Goal: Task Accomplishment & Management: Manage account settings

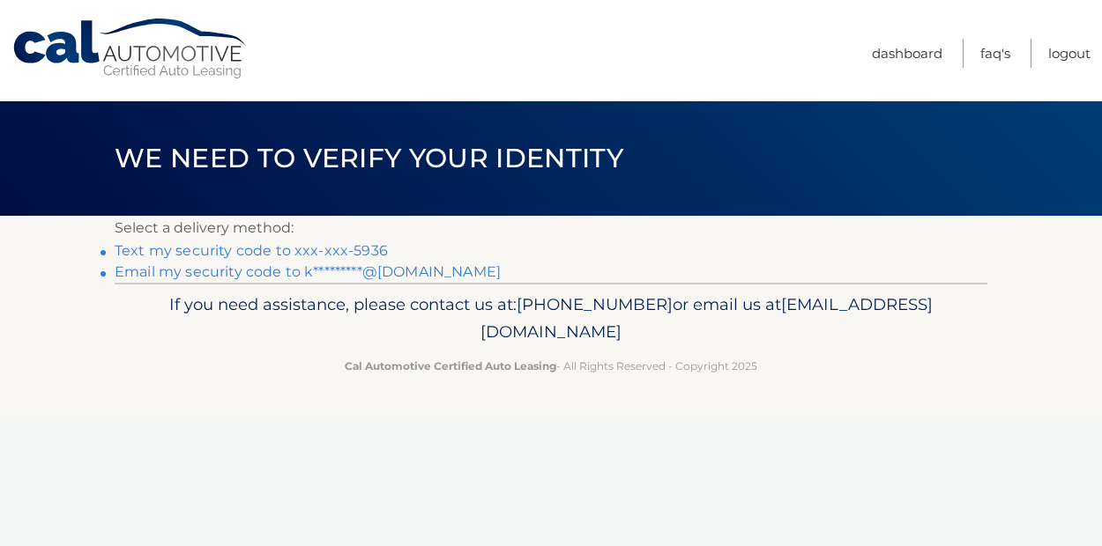
click at [283, 247] on link "Text my security code to xxx-xxx-5936" at bounding box center [251, 250] width 273 height 17
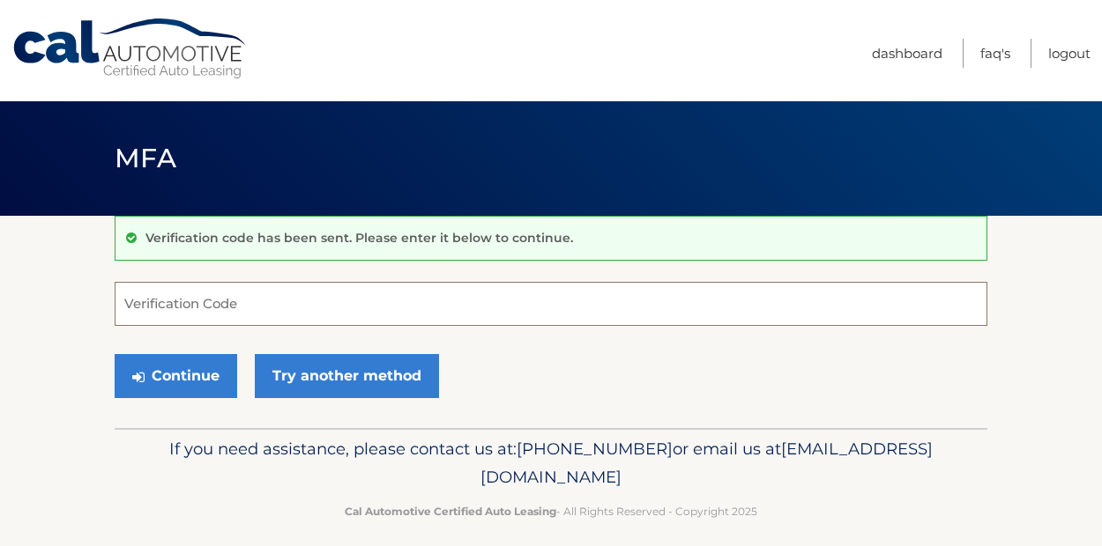
click at [223, 304] on input "Verification Code" at bounding box center [551, 304] width 872 height 44
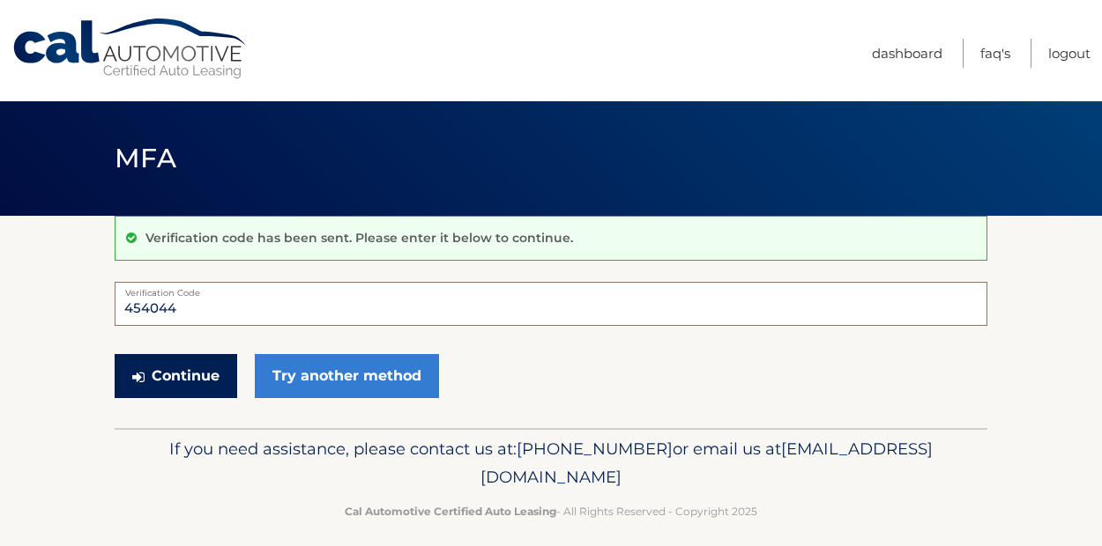
type input "454044"
click at [193, 366] on button "Continue" at bounding box center [176, 376] width 122 height 44
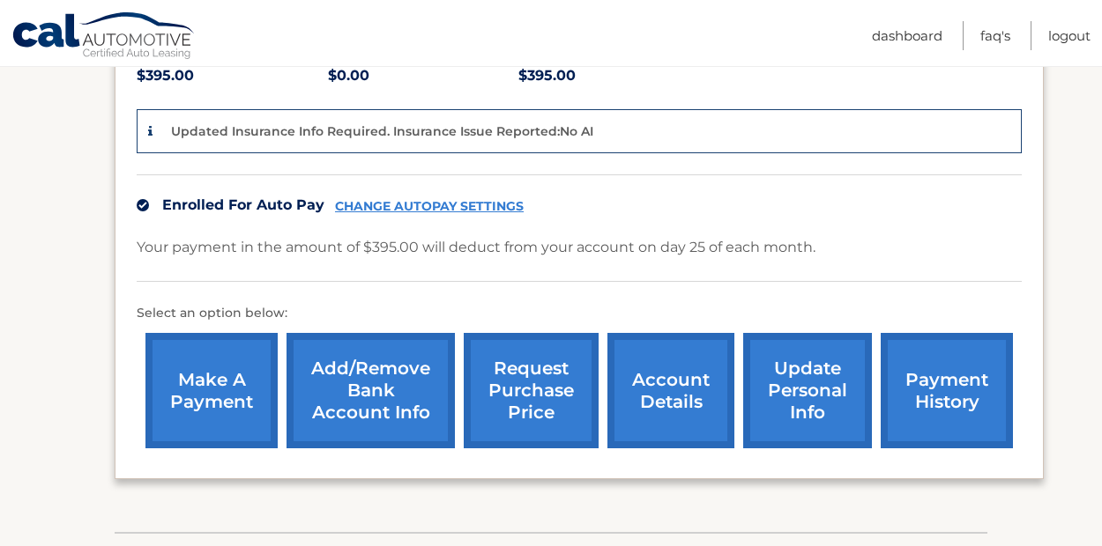
scroll to position [352, 0]
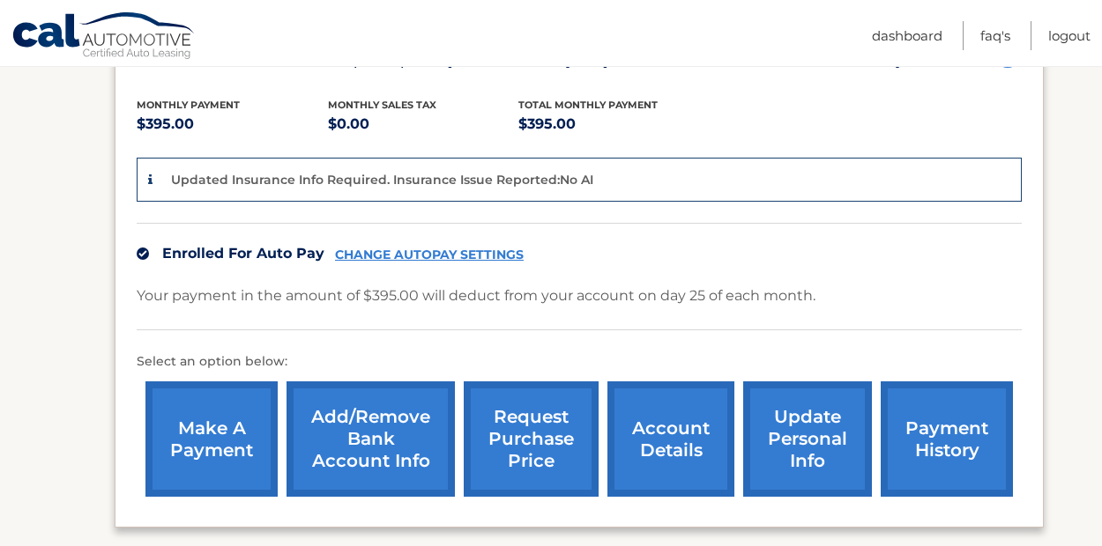
click at [708, 434] on link "account details" at bounding box center [670, 439] width 127 height 115
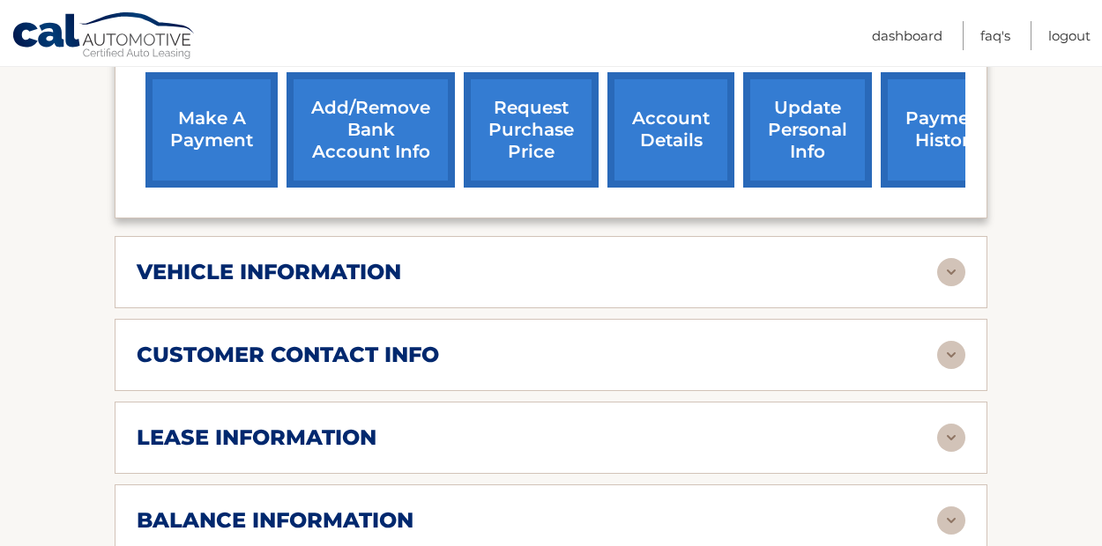
scroll to position [805, 0]
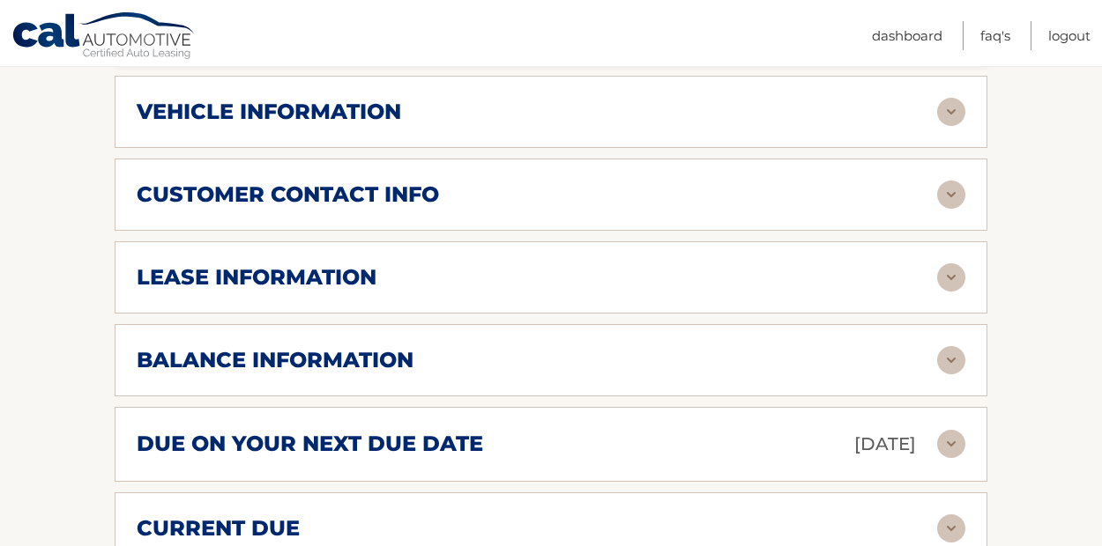
click at [960, 346] on img at bounding box center [951, 360] width 28 height 28
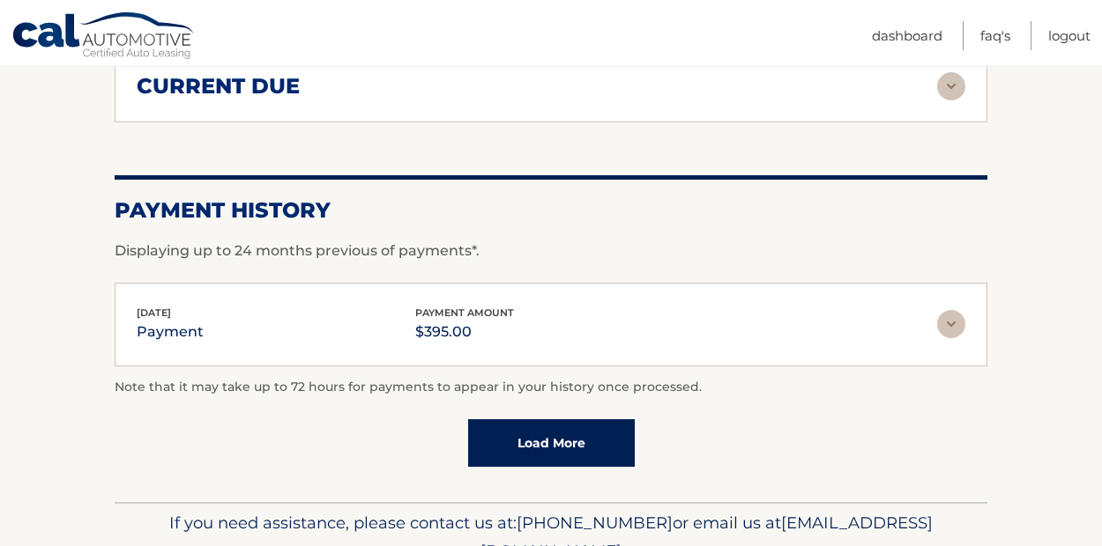
scroll to position [1521, 0]
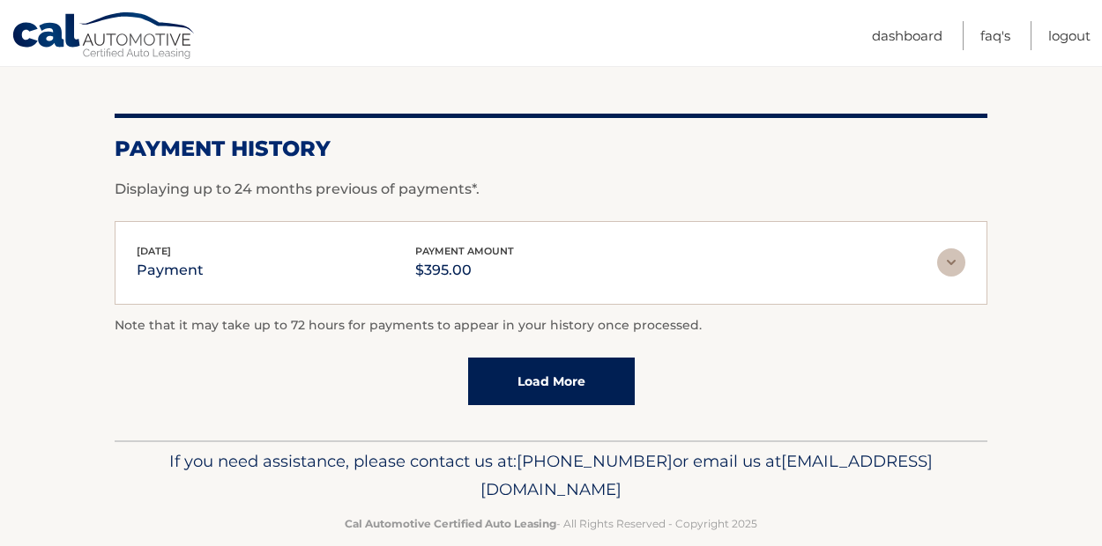
click at [531, 358] on link "Load More" at bounding box center [551, 382] width 167 height 48
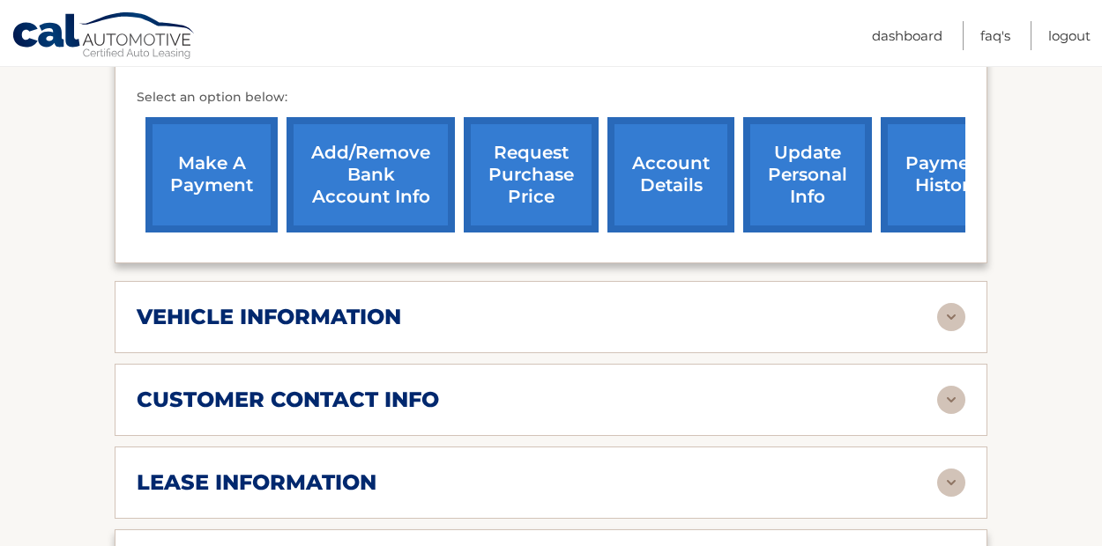
scroll to position [590, 0]
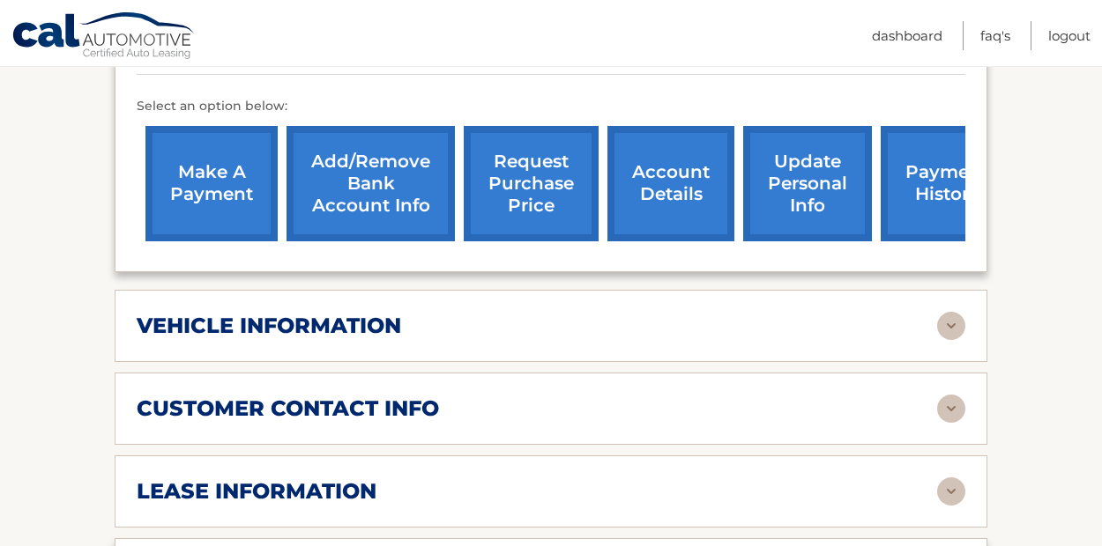
click at [943, 136] on link "payment history" at bounding box center [946, 183] width 132 height 115
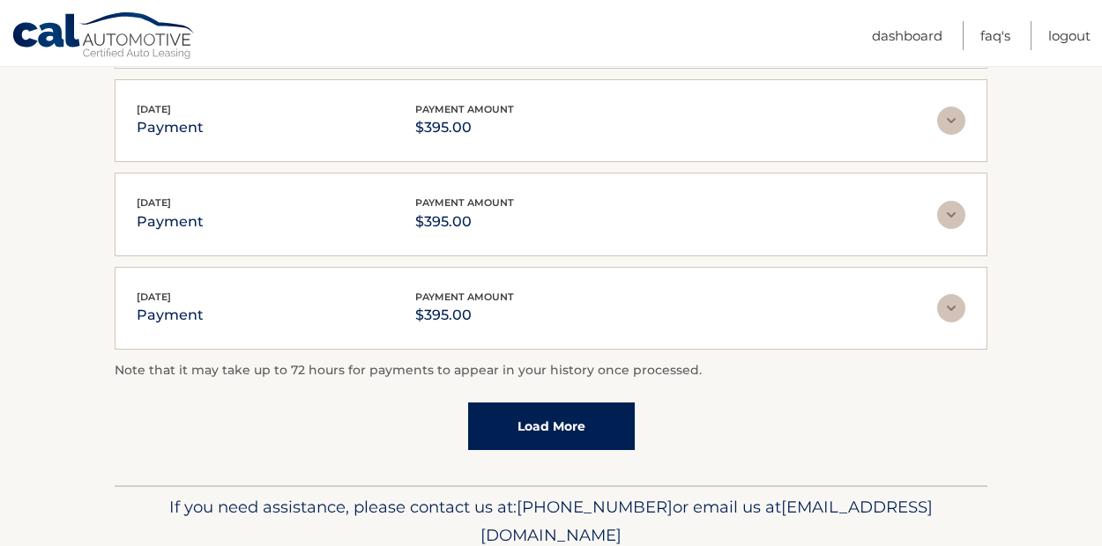
scroll to position [609, 0]
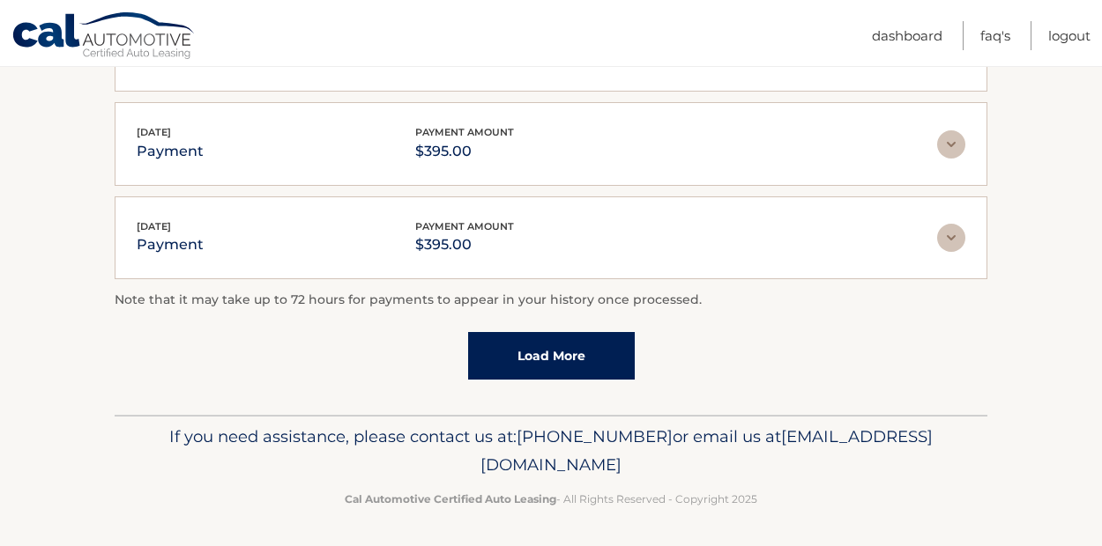
click at [589, 363] on link "Load More" at bounding box center [551, 356] width 167 height 48
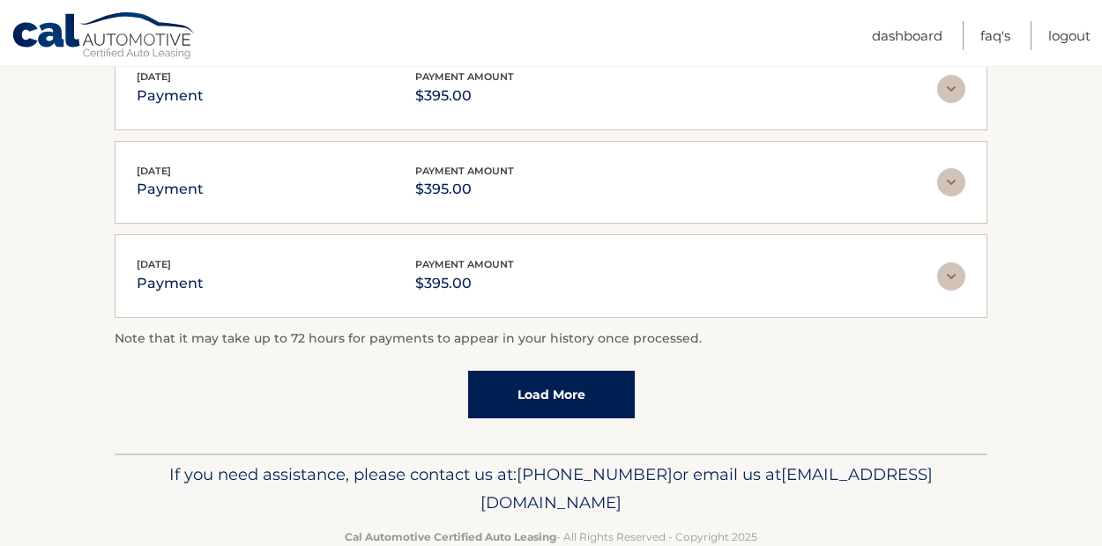
scroll to position [688, 0]
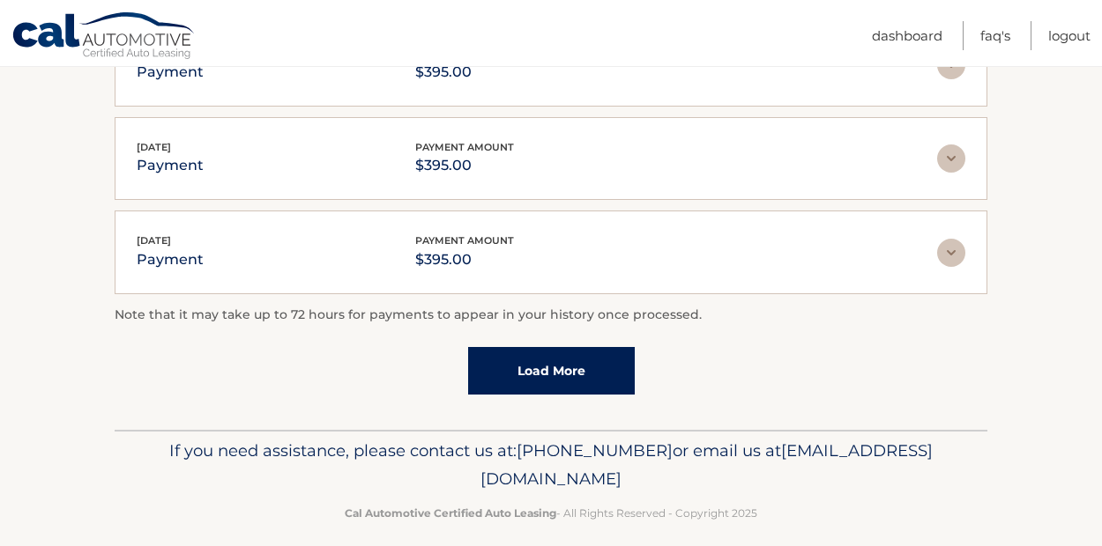
click at [585, 372] on link "Load More" at bounding box center [551, 371] width 167 height 48
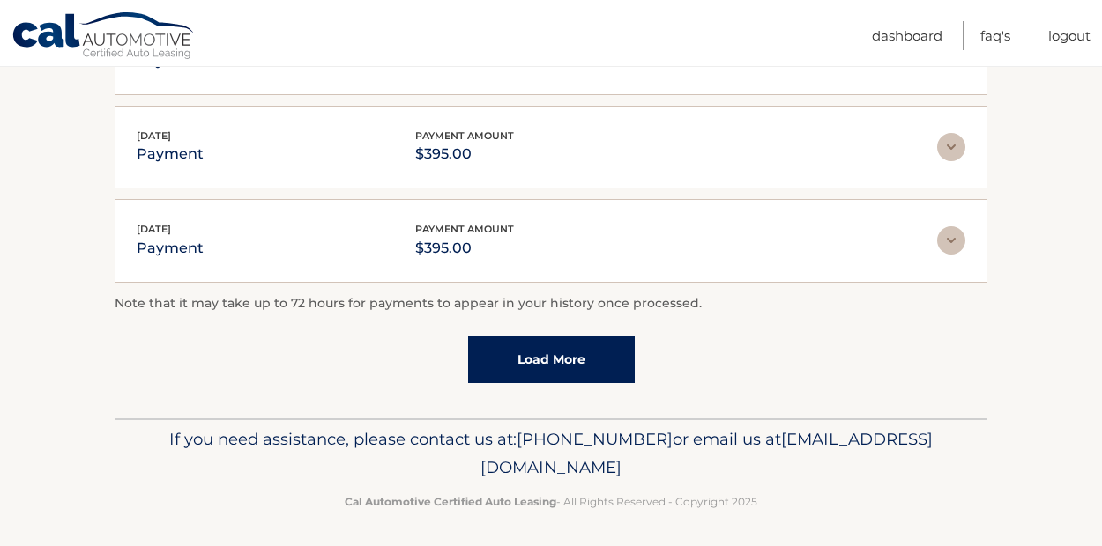
click at [585, 372] on link "Load More" at bounding box center [551, 360] width 167 height 48
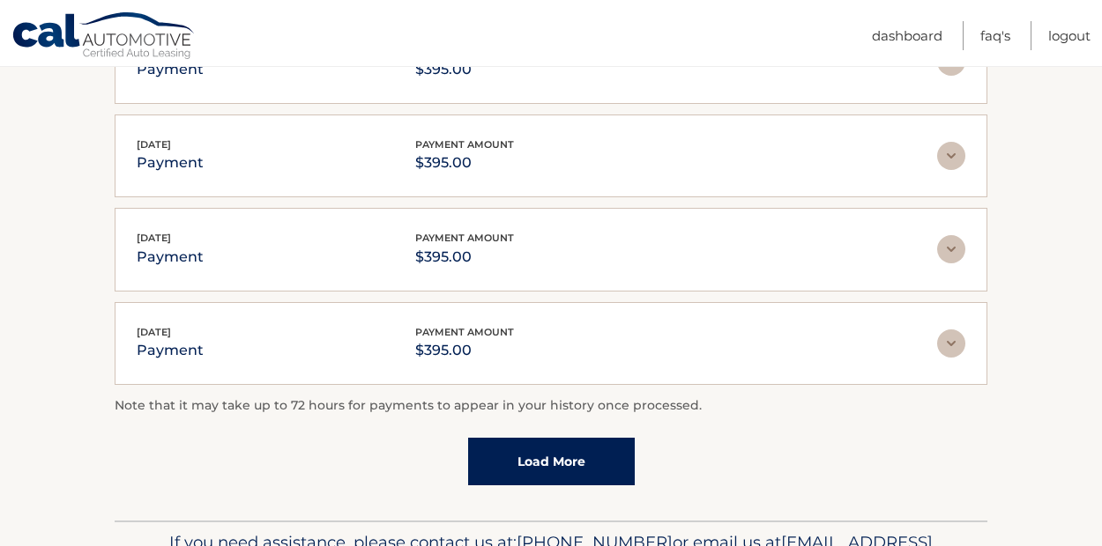
scroll to position [1636, 0]
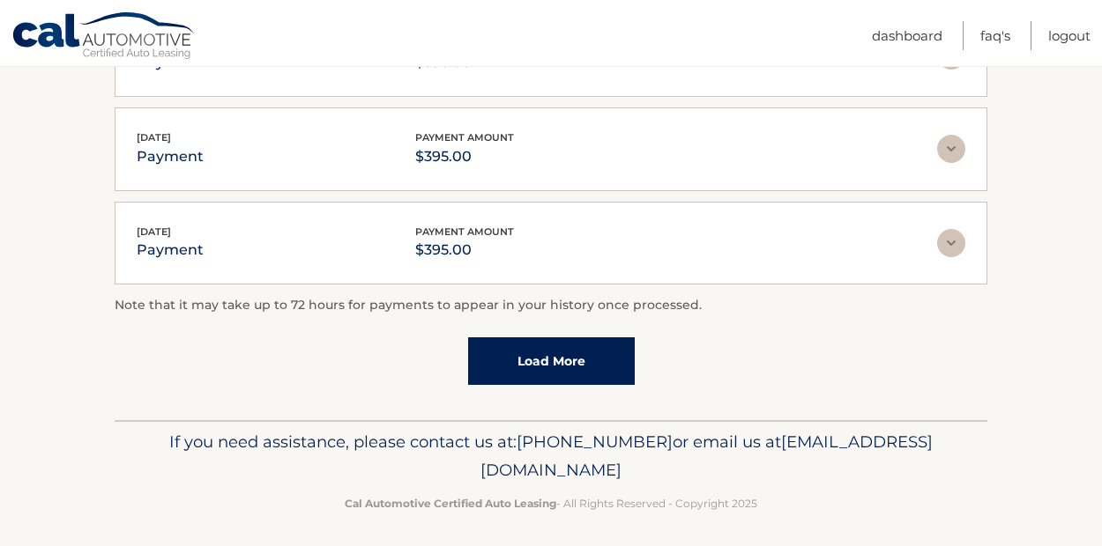
click at [580, 361] on link "Load More" at bounding box center [551, 362] width 167 height 48
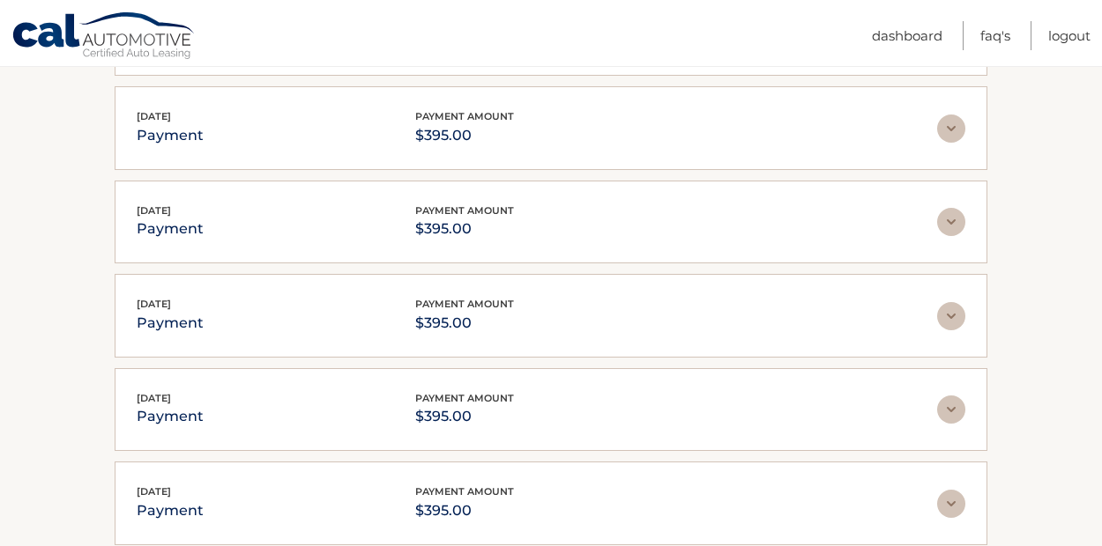
scroll to position [2103, 0]
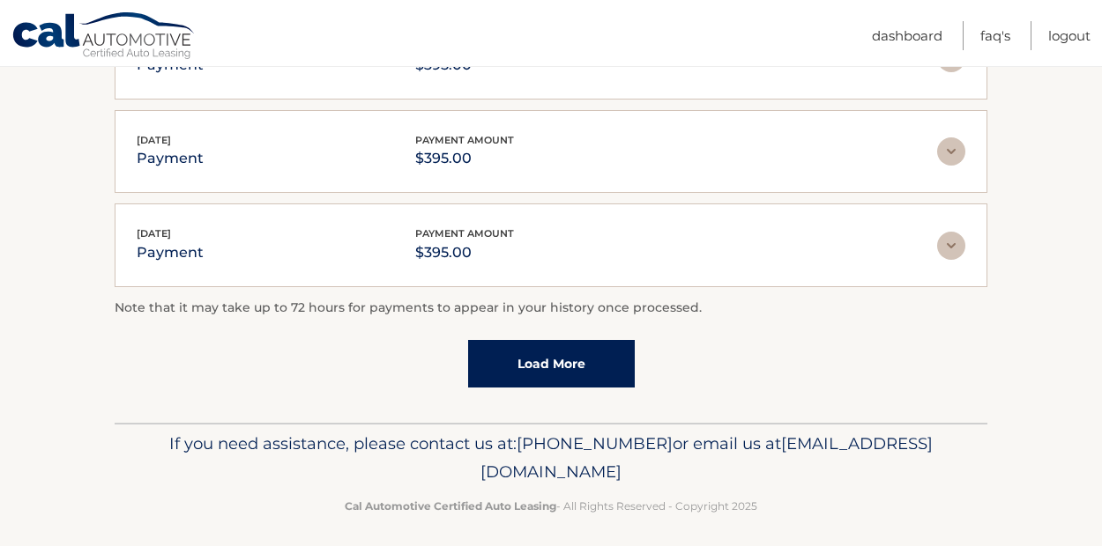
click at [575, 347] on link "Load More" at bounding box center [551, 364] width 167 height 48
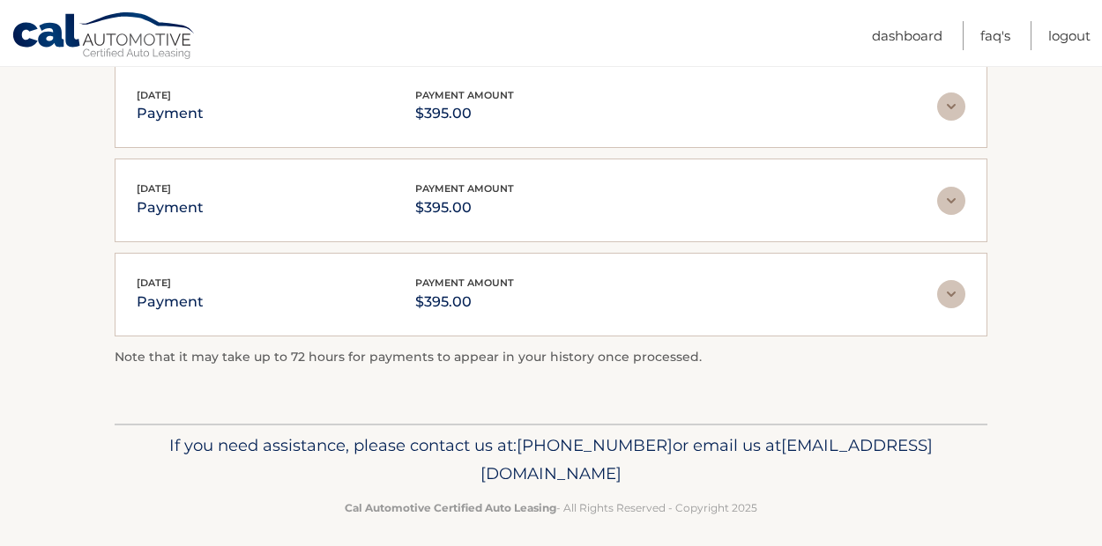
scroll to position [2335, 0]
click at [947, 286] on img at bounding box center [951, 295] width 28 height 28
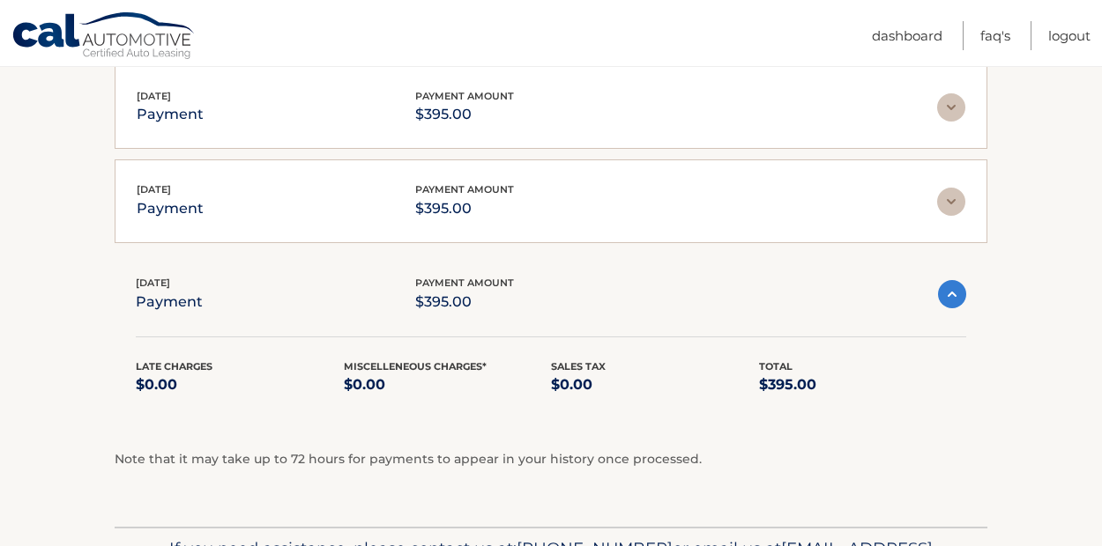
click at [784, 300] on div "Oct 25, 2023 payment payment amount $395.00" at bounding box center [537, 295] width 802 height 40
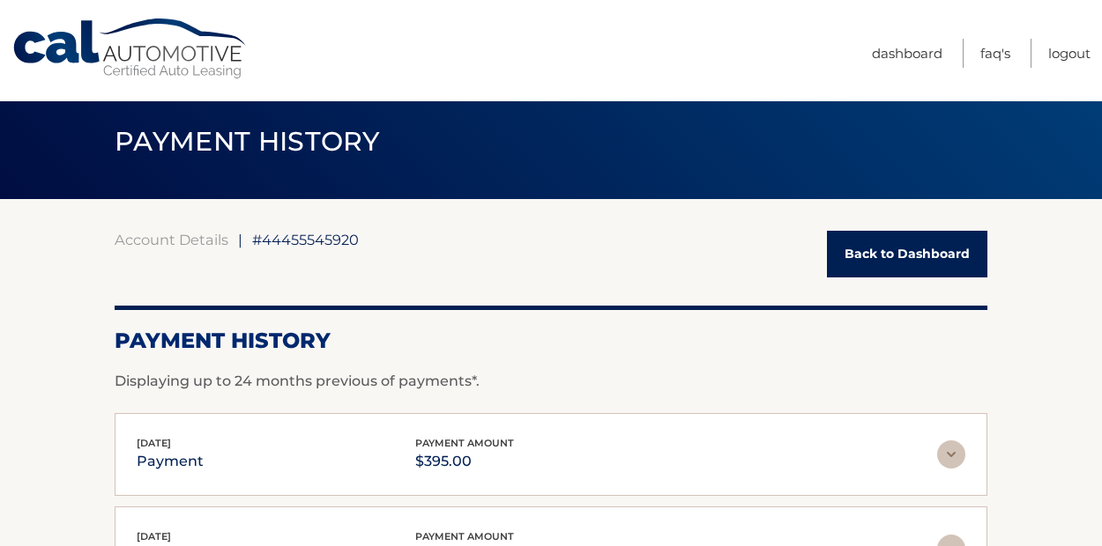
scroll to position [0, 0]
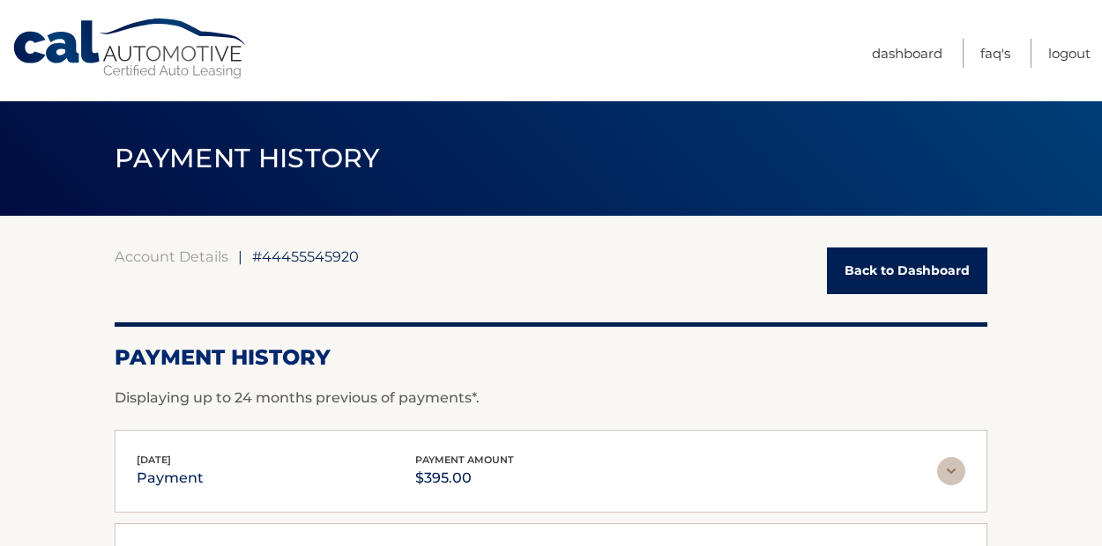
click at [861, 262] on link "Back to Dashboard" at bounding box center [907, 271] width 160 height 47
click at [861, 270] on link "Back to Dashboard" at bounding box center [907, 271] width 160 height 47
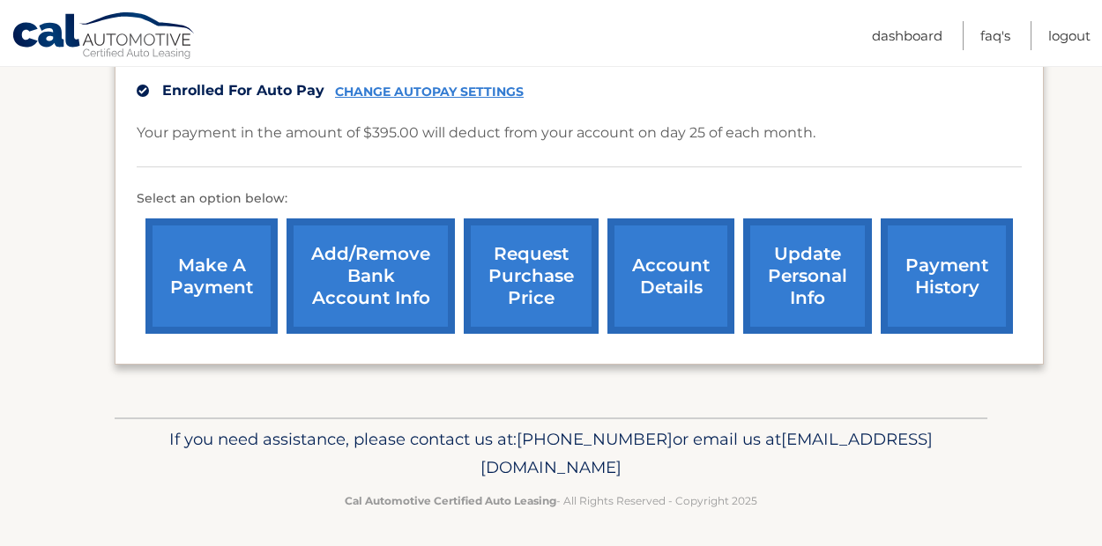
scroll to position [520, 0]
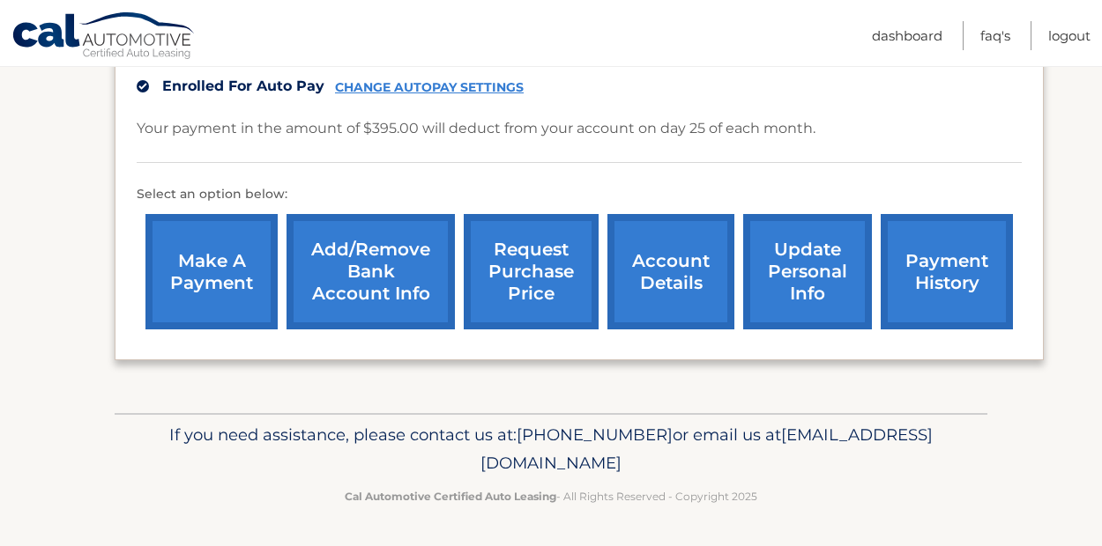
click at [693, 275] on link "account details" at bounding box center [670, 271] width 127 height 115
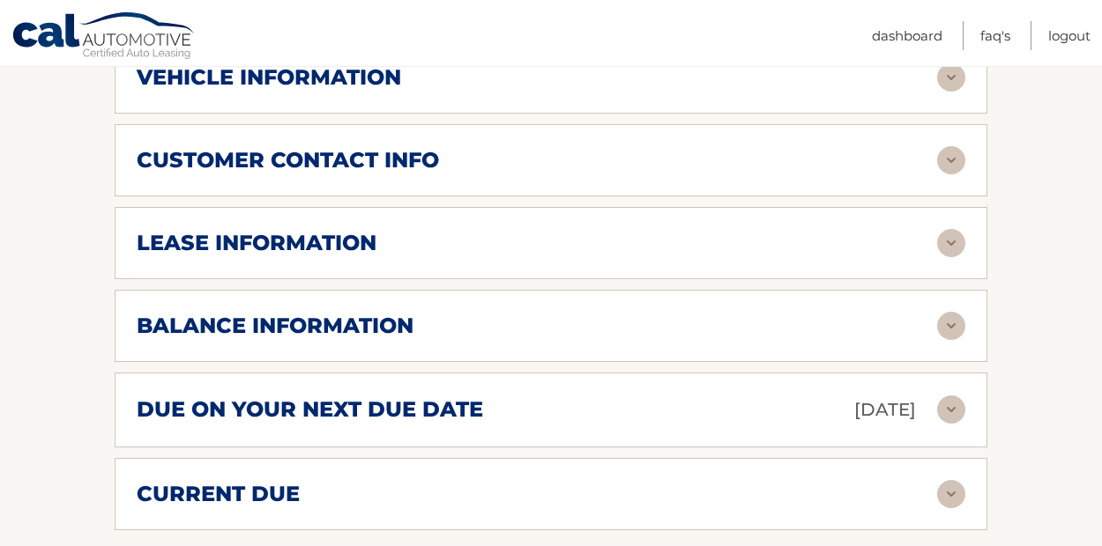
scroll to position [846, 0]
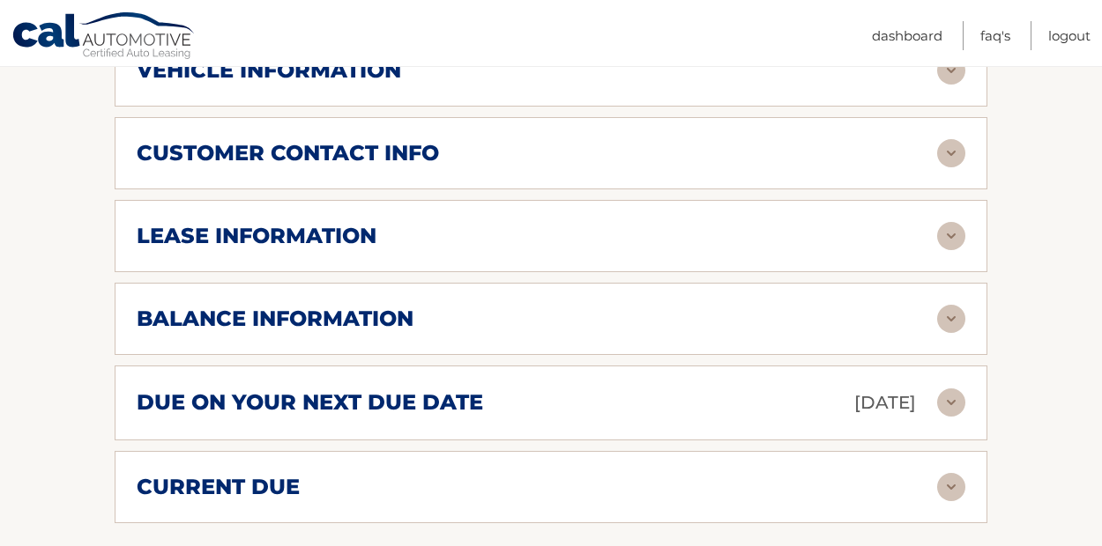
click at [959, 389] on img at bounding box center [951, 403] width 28 height 28
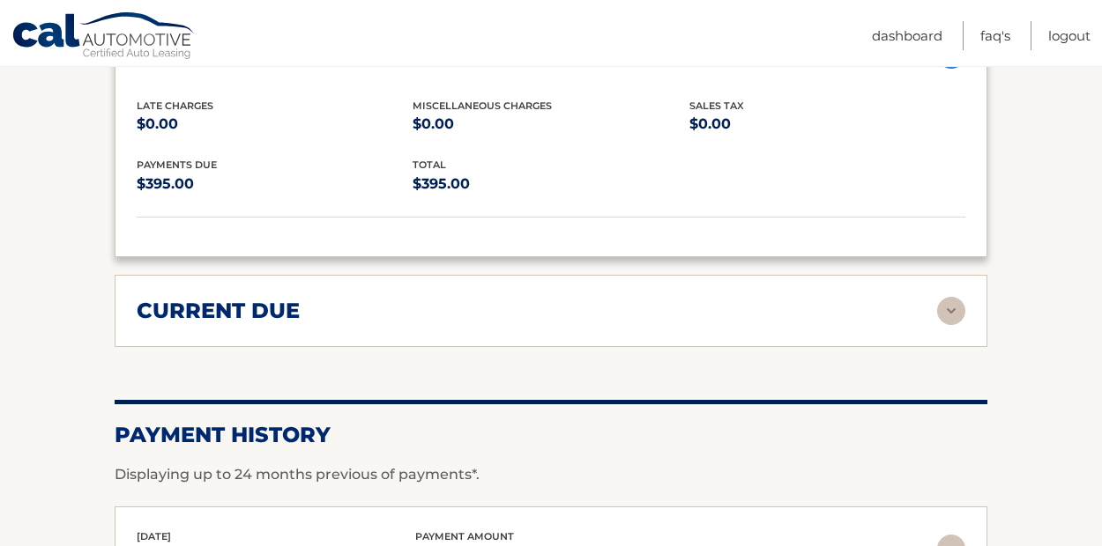
scroll to position [1216, 0]
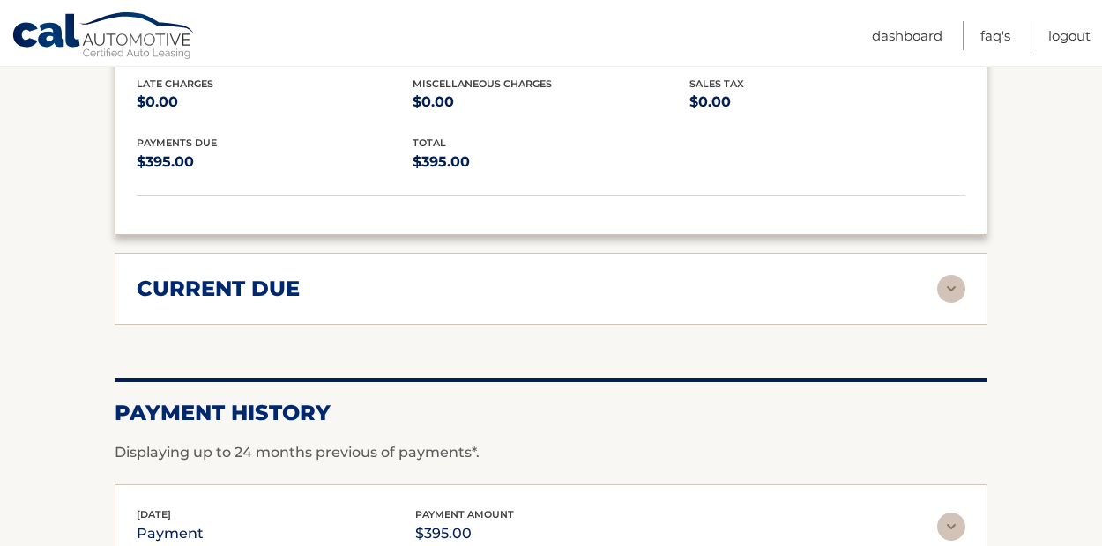
click at [949, 276] on img at bounding box center [951, 289] width 28 height 28
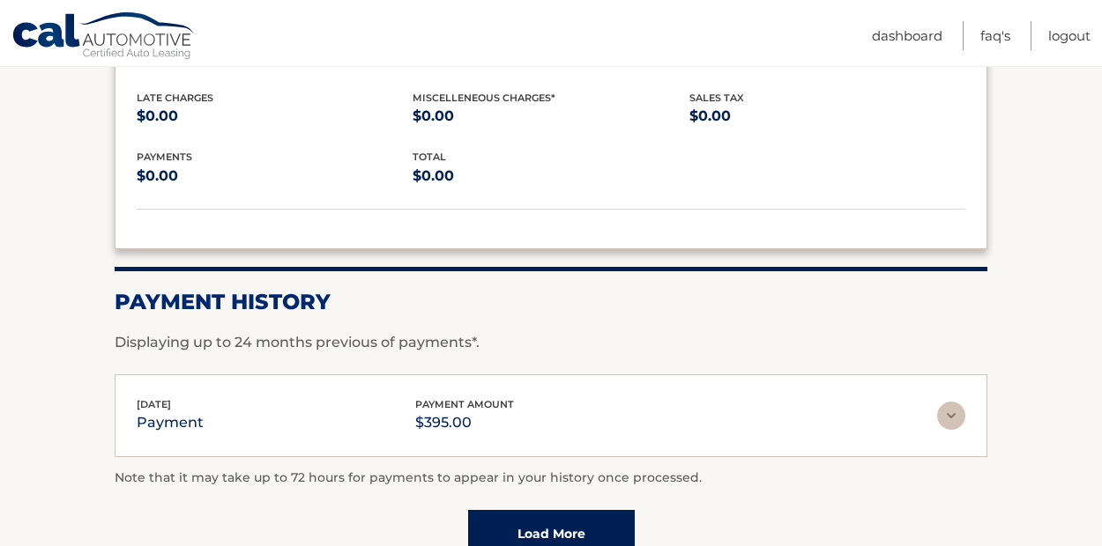
scroll to position [1458, 0]
click at [952, 401] on img at bounding box center [951, 415] width 28 height 28
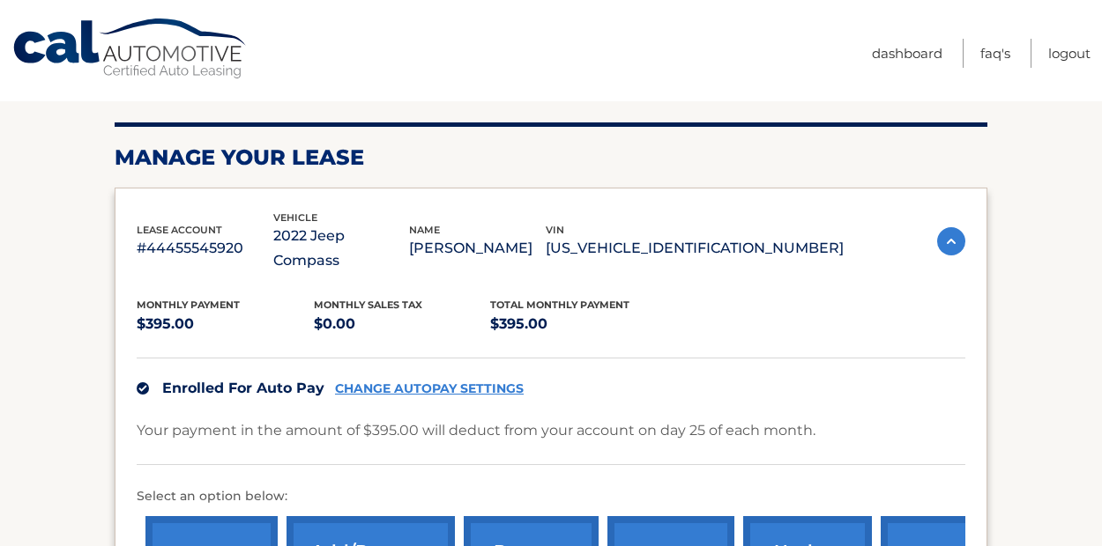
scroll to position [0, 0]
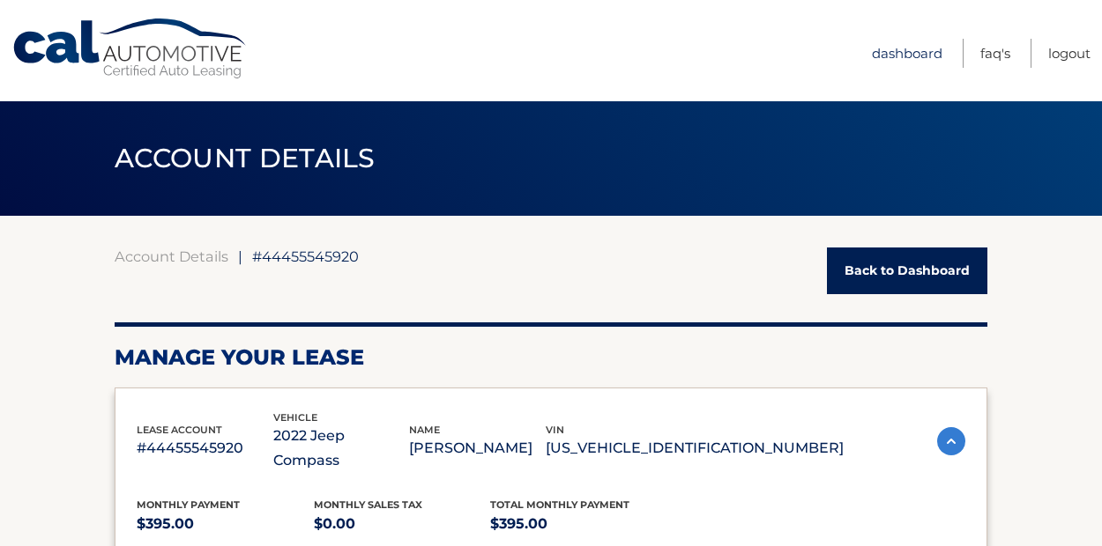
click at [901, 54] on link "Dashboard" at bounding box center [907, 53] width 70 height 29
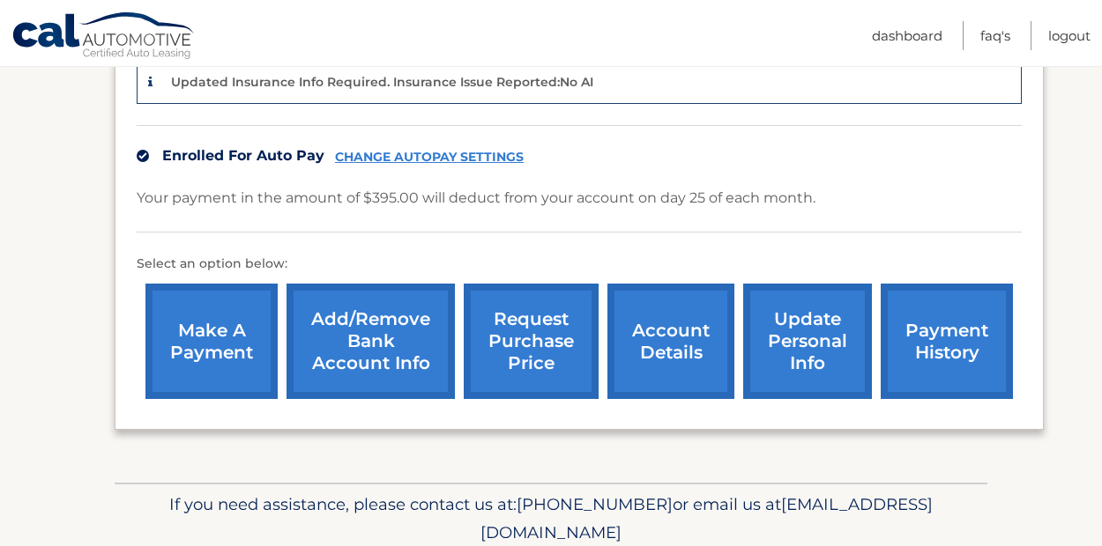
scroll to position [455, 0]
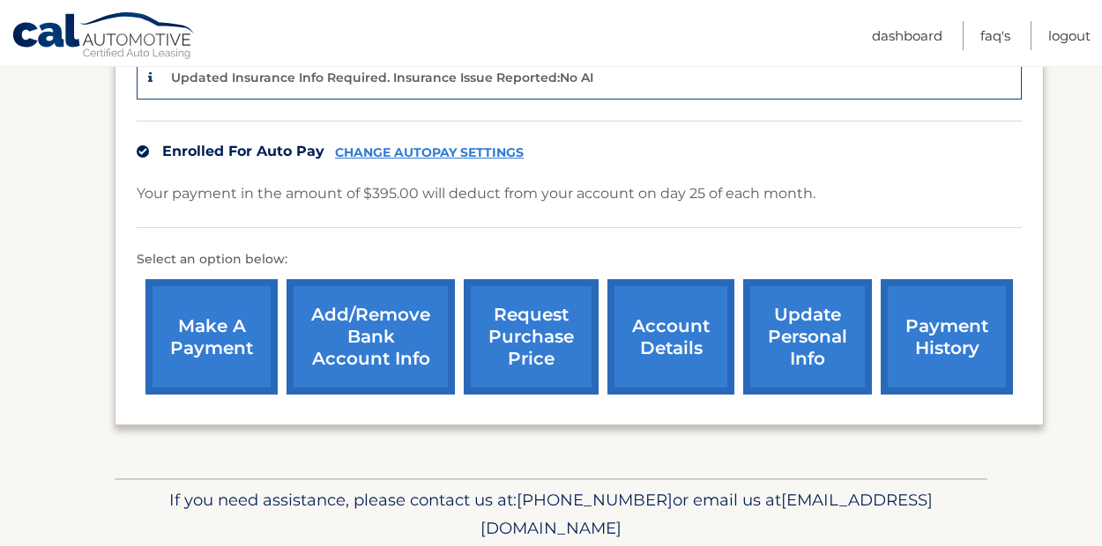
click at [972, 345] on link "payment history" at bounding box center [946, 336] width 132 height 115
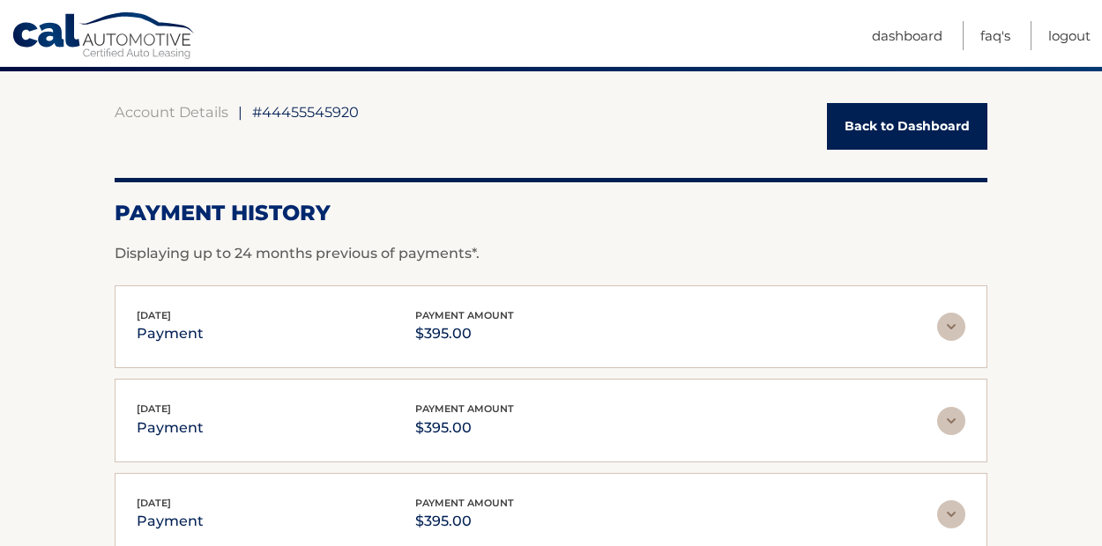
scroll to position [147, 0]
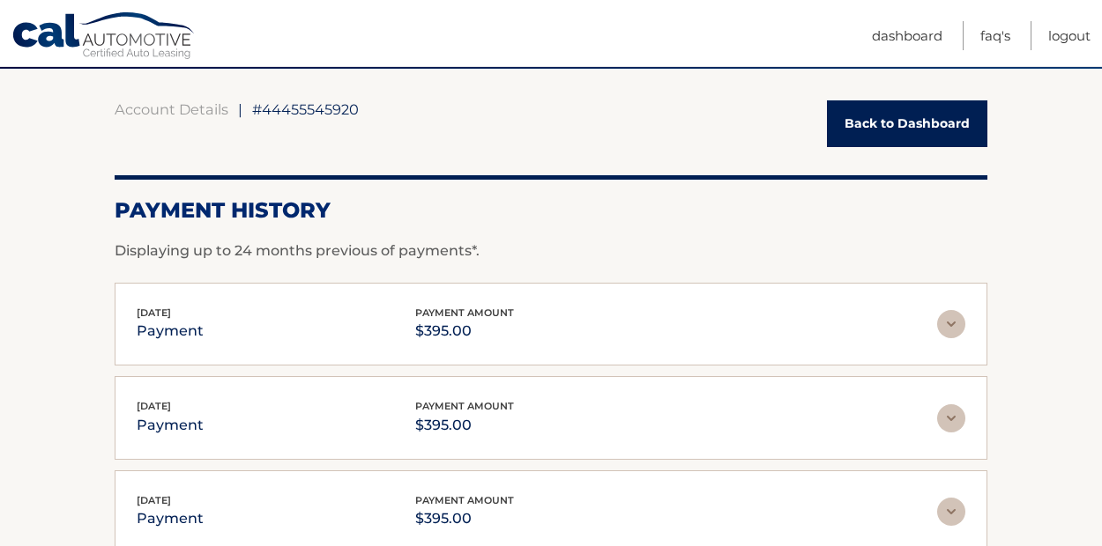
click at [958, 335] on img at bounding box center [951, 324] width 28 height 28
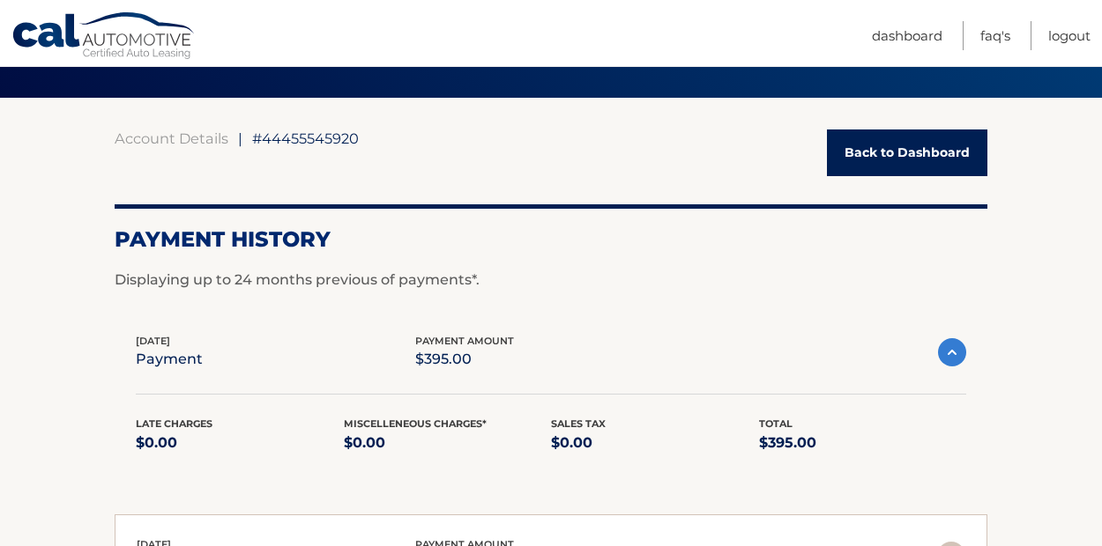
scroll to position [115, 0]
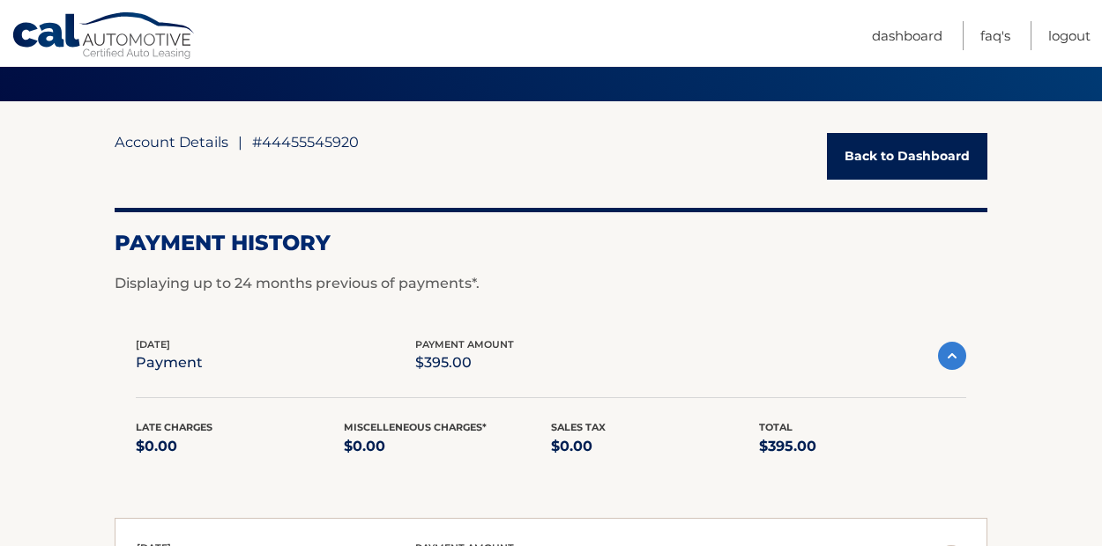
click at [210, 141] on link "Account Details" at bounding box center [172, 142] width 114 height 18
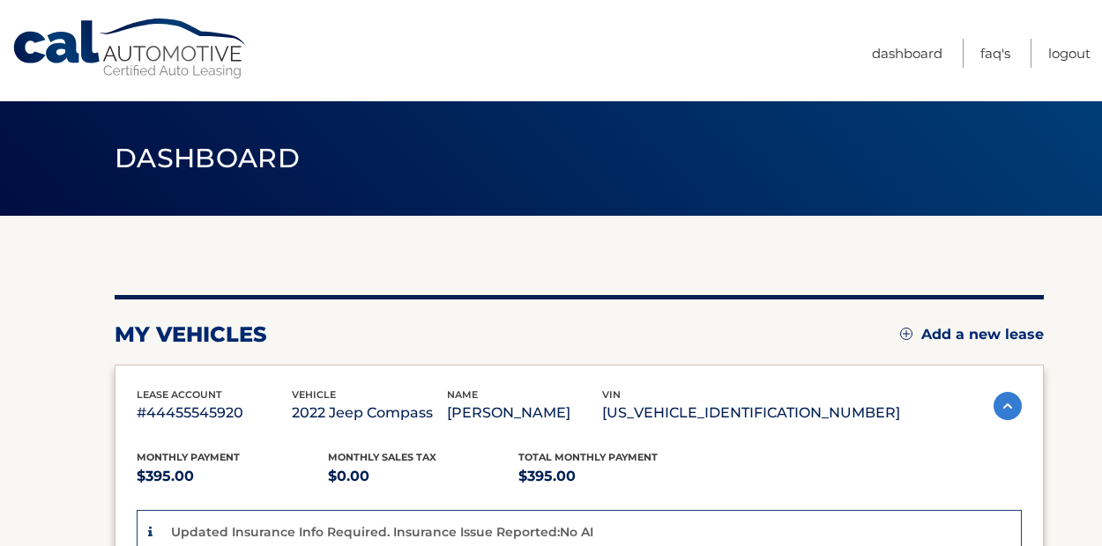
click at [204, 164] on span "Dashboard" at bounding box center [207, 158] width 185 height 33
click at [150, 65] on link "Cal Automotive" at bounding box center [130, 49] width 238 height 63
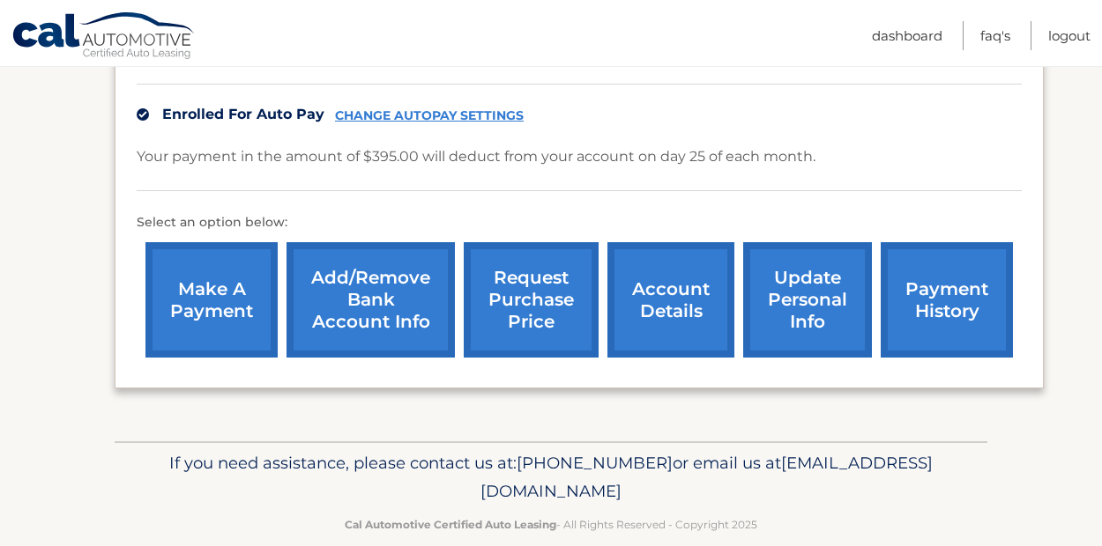
scroll to position [520, 0]
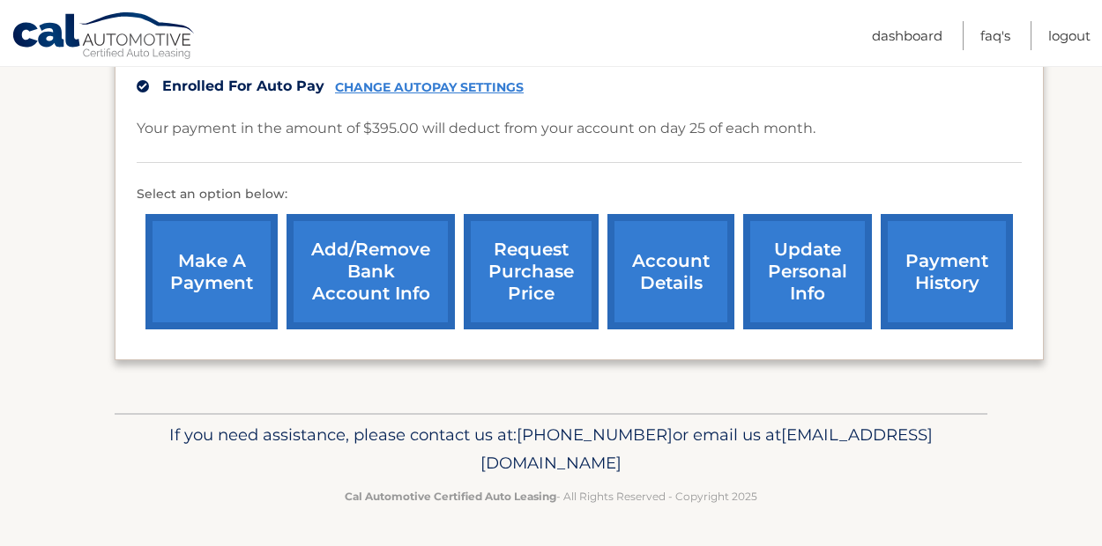
click at [238, 266] on link "make a payment" at bounding box center [211, 271] width 132 height 115
click at [653, 288] on link "account details" at bounding box center [670, 271] width 127 height 115
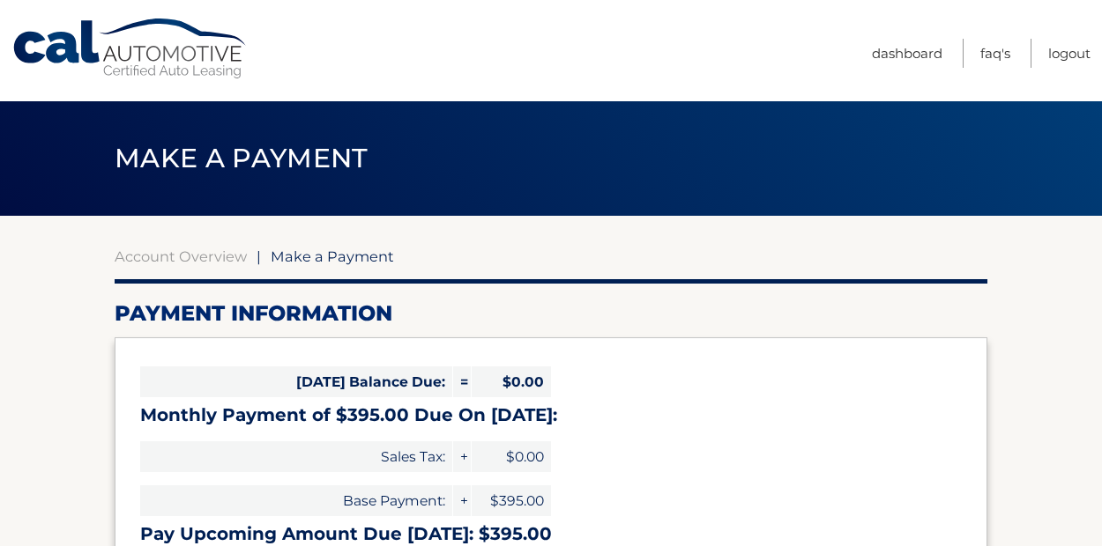
select select "MTAwOTVmYjYtNDNmMy00YzczLTlmMWYtNjg4MmYzNjM4YjI5"
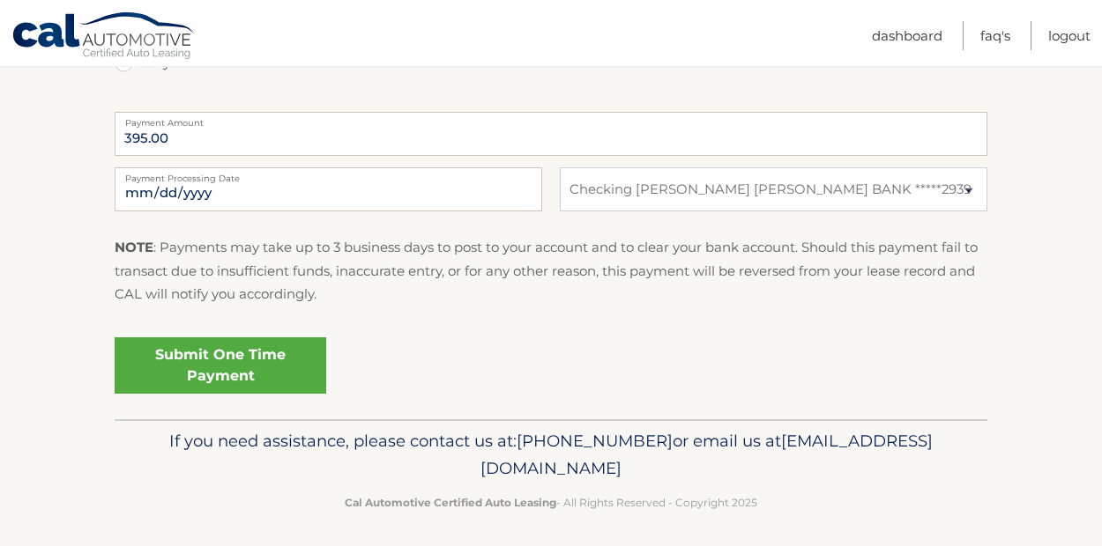
scroll to position [713, 0]
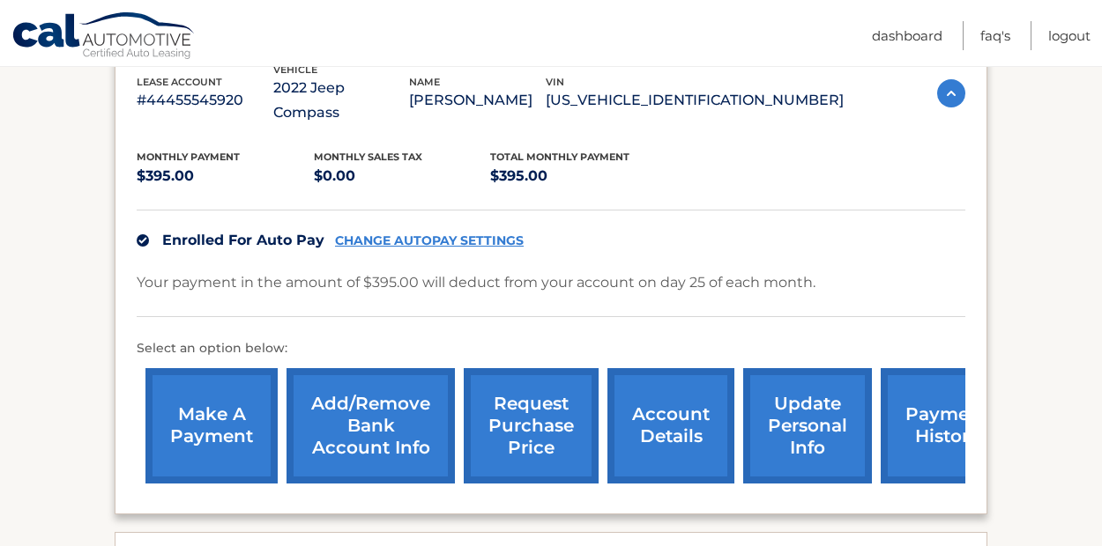
scroll to position [350, 0]
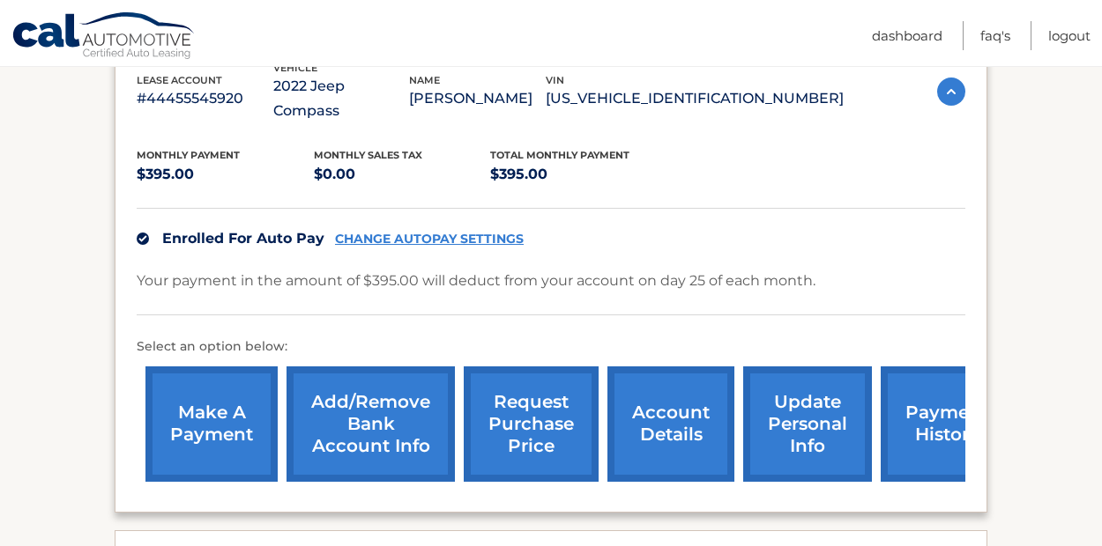
click at [659, 368] on link "account details" at bounding box center [670, 424] width 127 height 115
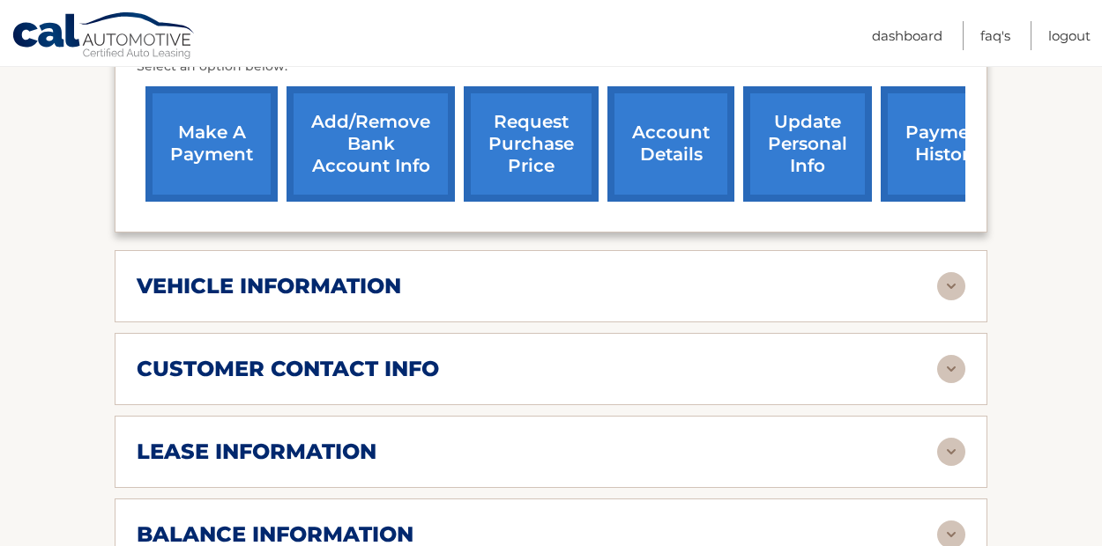
scroll to position [633, 0]
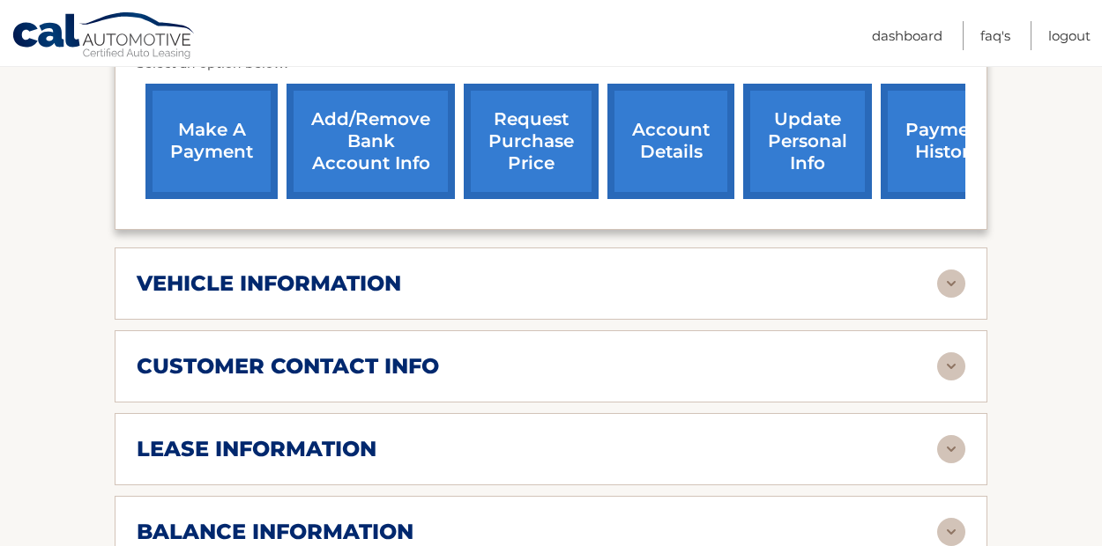
click at [949, 270] on img at bounding box center [951, 284] width 28 height 28
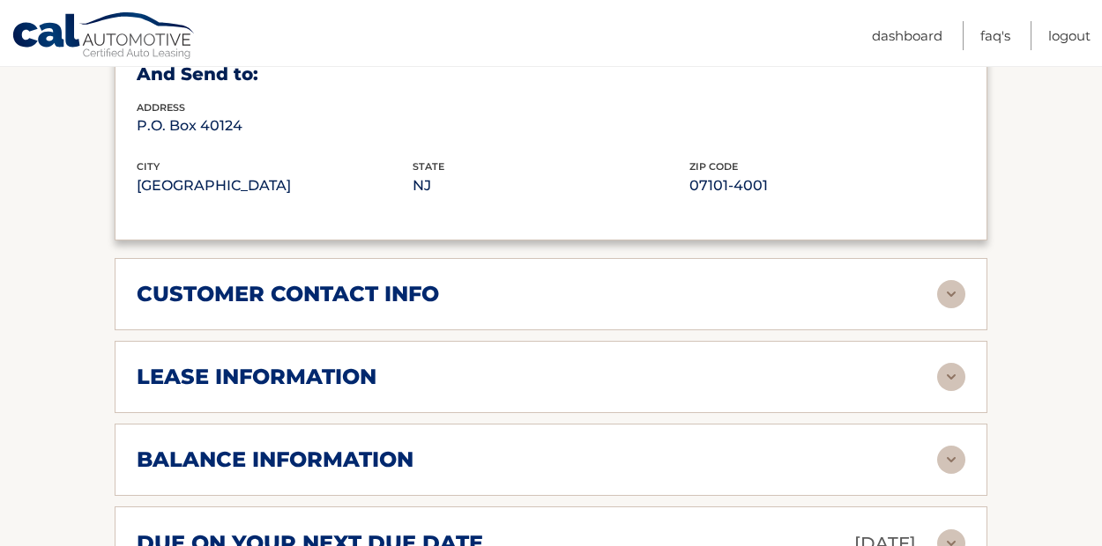
scroll to position [1139, 0]
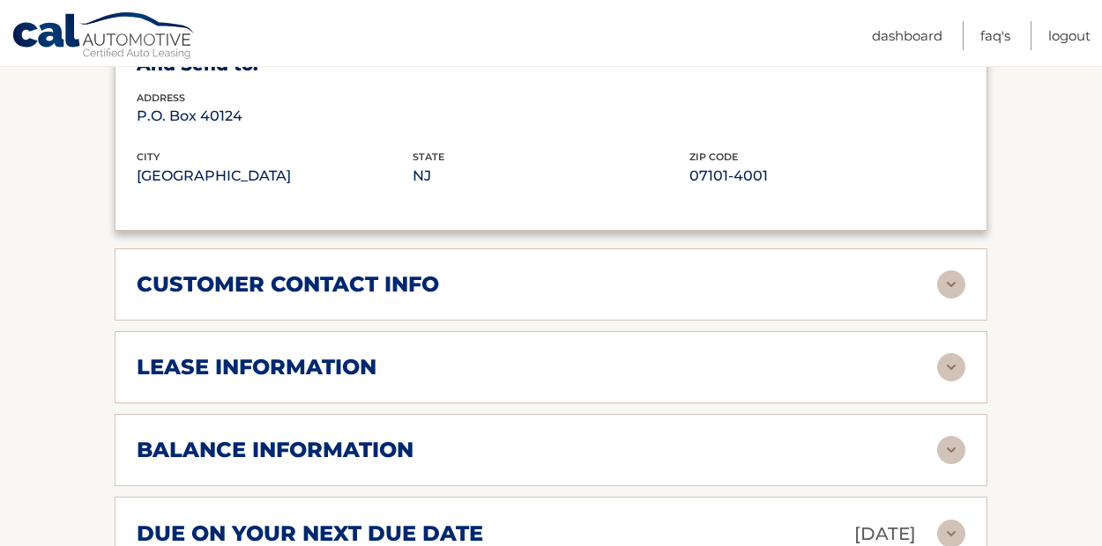
click at [946, 353] on img at bounding box center [951, 367] width 28 height 28
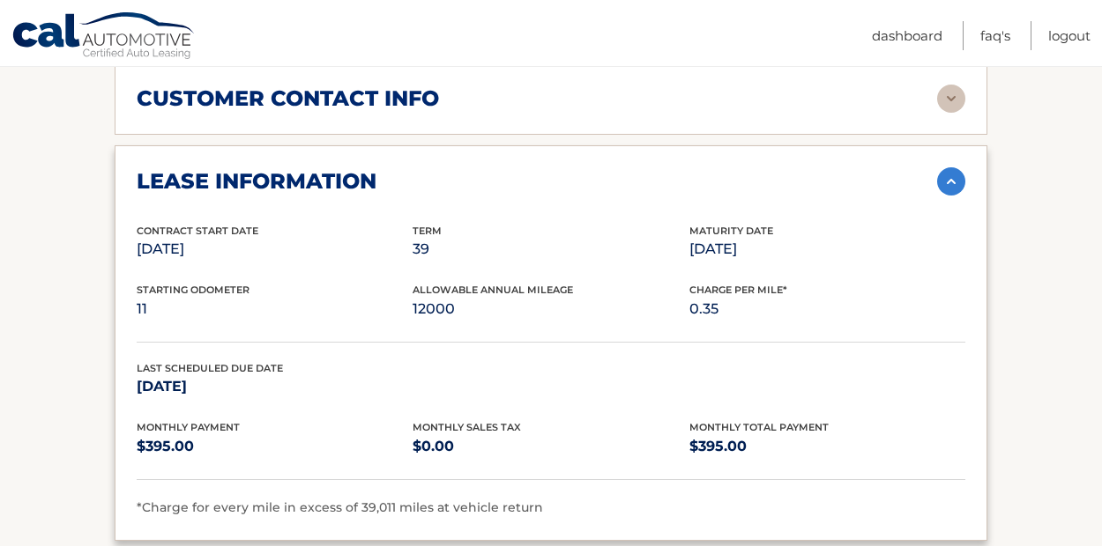
scroll to position [1328, 0]
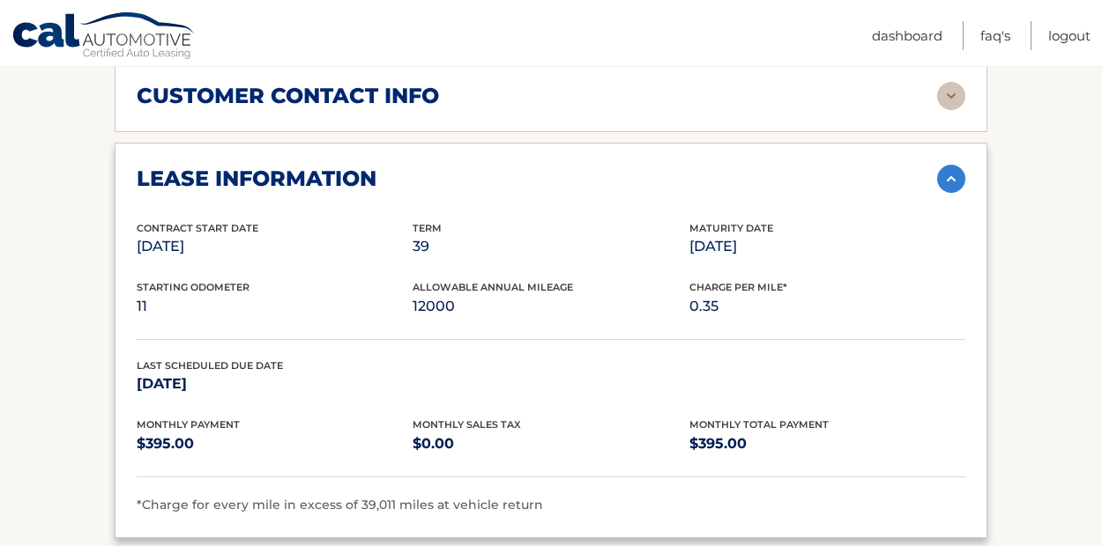
click at [949, 165] on img at bounding box center [951, 179] width 28 height 28
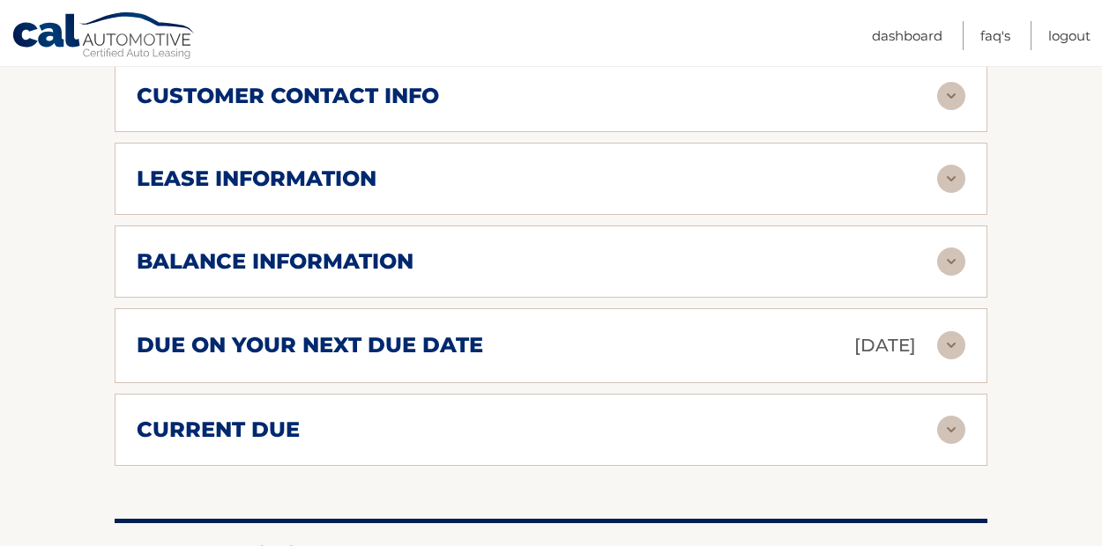
click at [952, 248] on img at bounding box center [951, 262] width 28 height 28
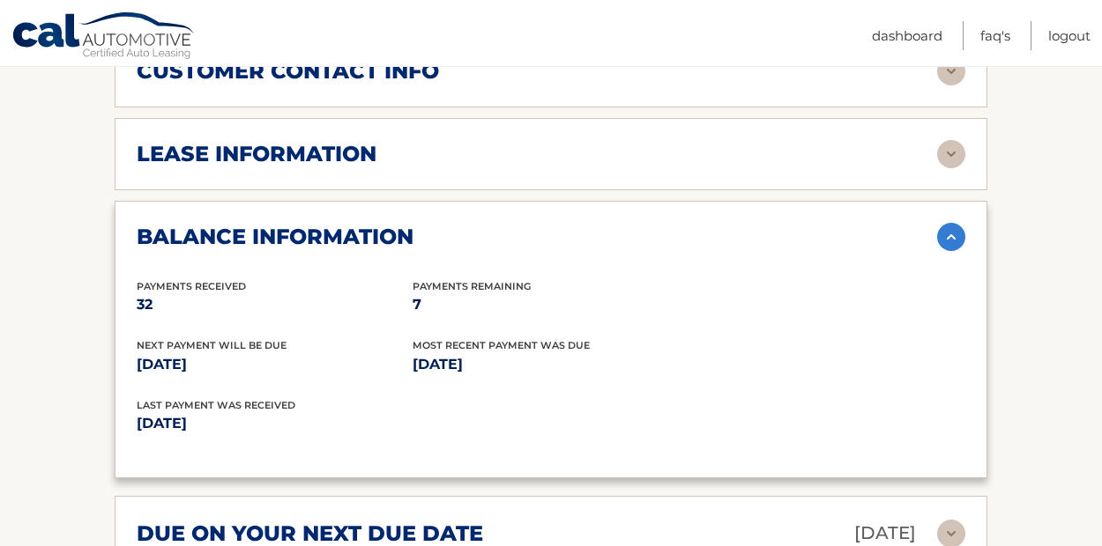
scroll to position [1354, 0]
